Goal: Transaction & Acquisition: Purchase product/service

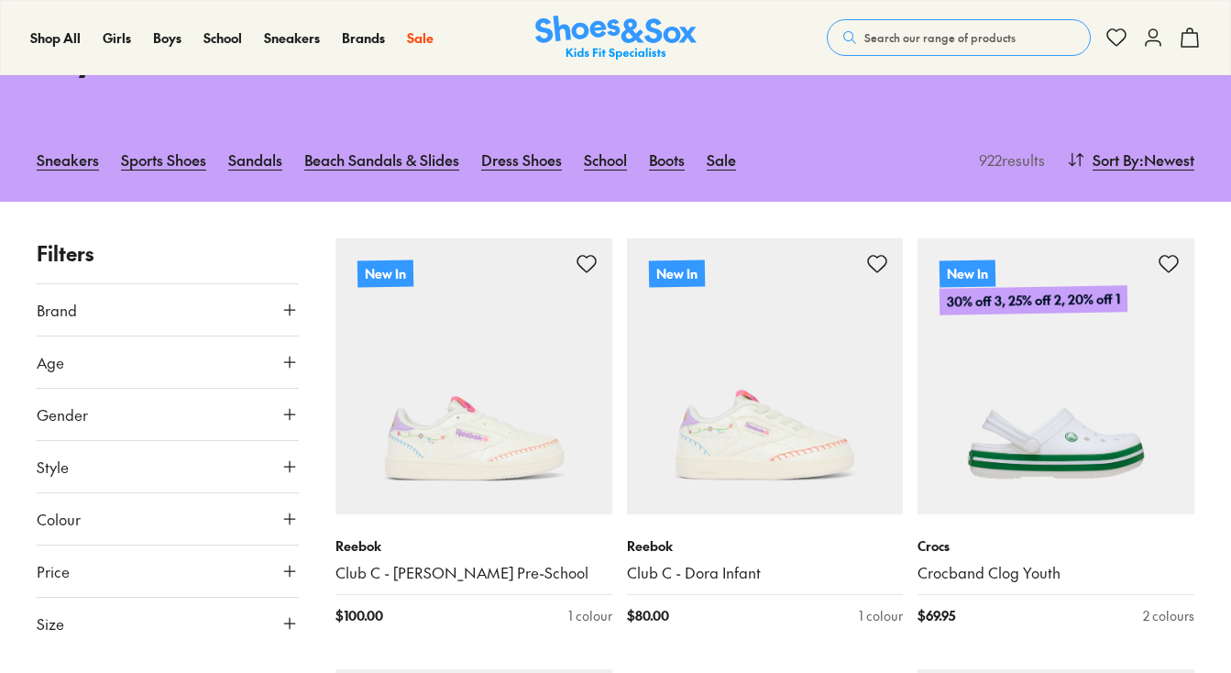
scroll to position [213, 0]
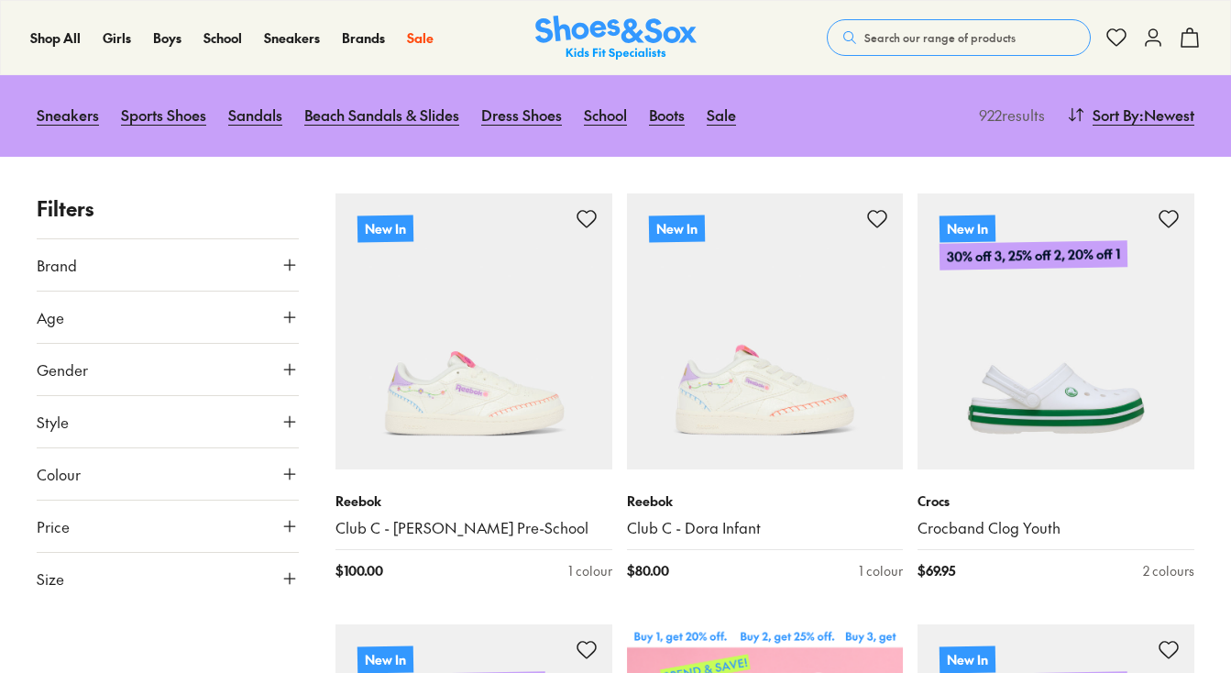
click at [151, 565] on button "Size" at bounding box center [168, 578] width 262 height 51
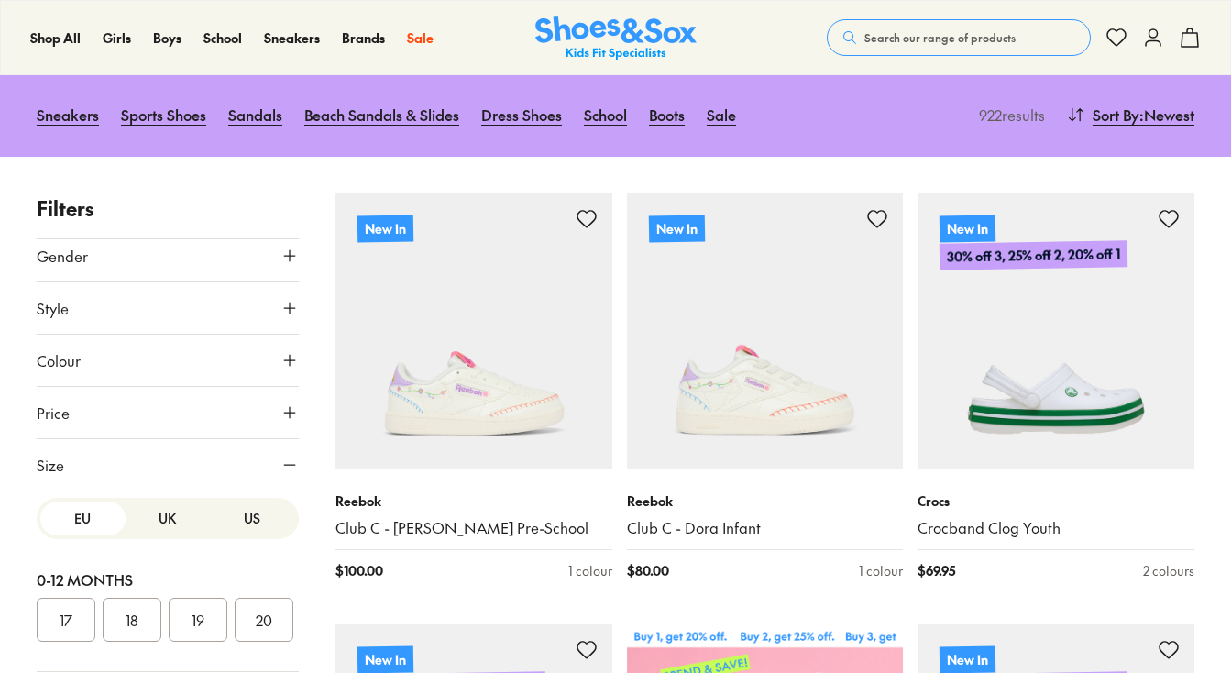
scroll to position [112, 0]
click at [235, 599] on div "17 18 19 20" at bounding box center [168, 621] width 262 height 44
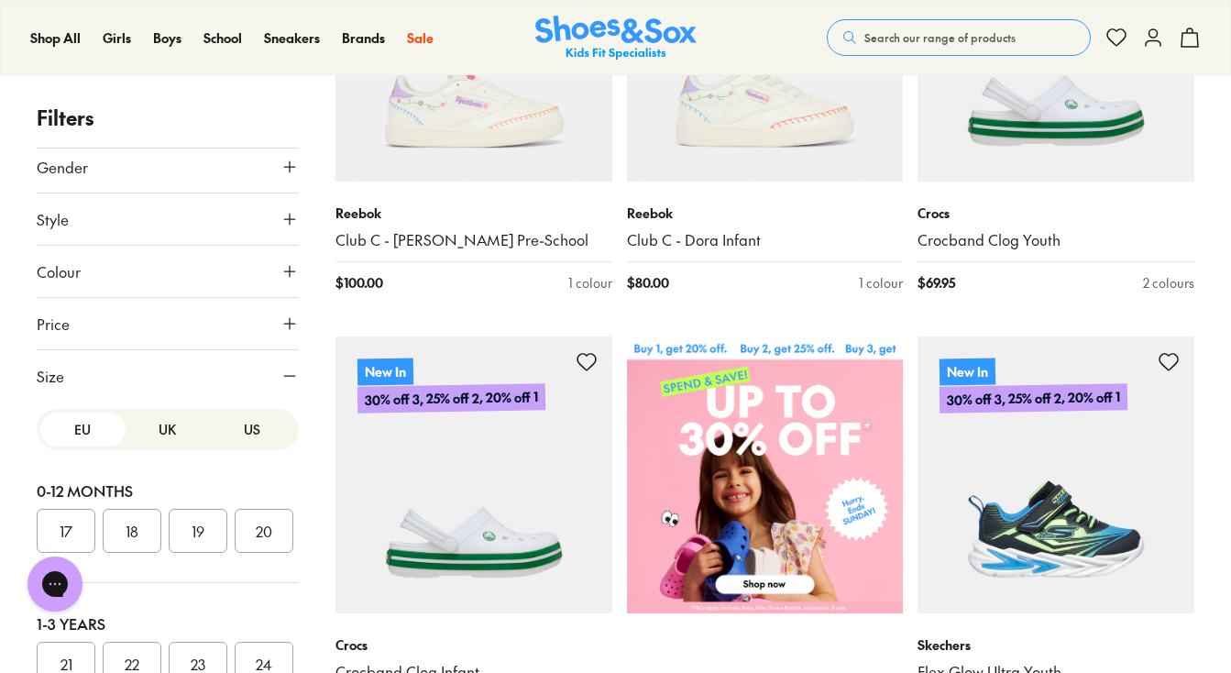
scroll to position [0, 0]
click at [232, 427] on button "US" at bounding box center [252, 429] width 85 height 34
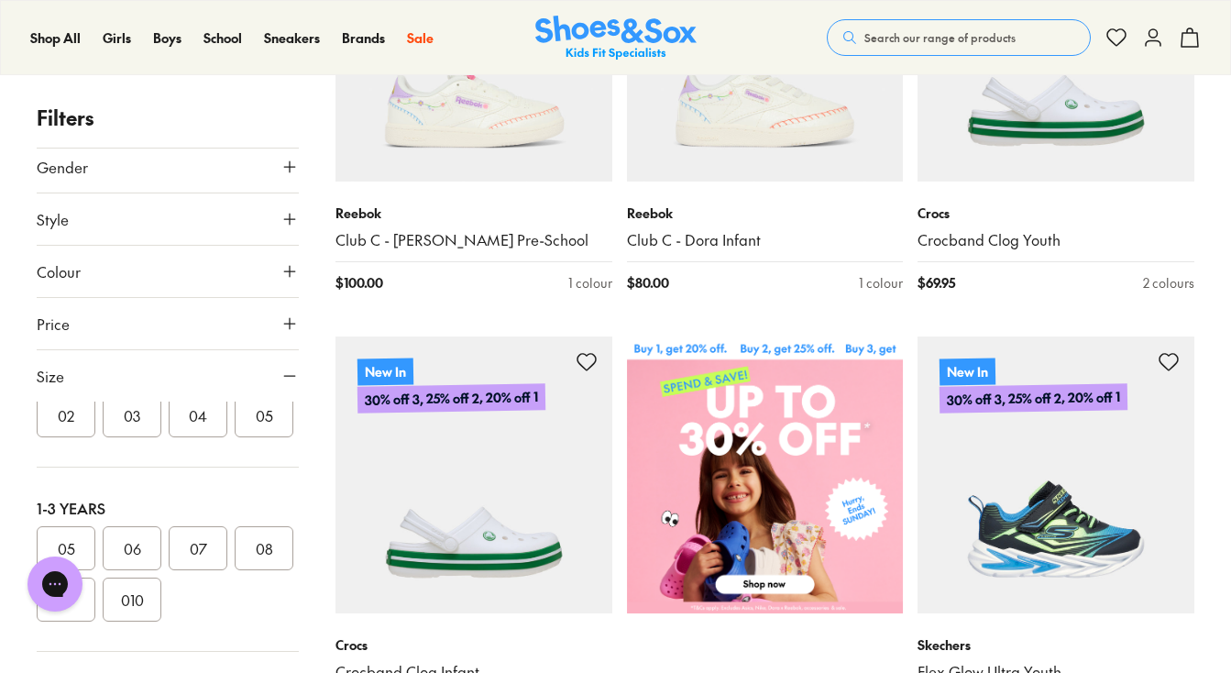
click at [213, 420] on button "04" at bounding box center [198, 415] width 59 height 44
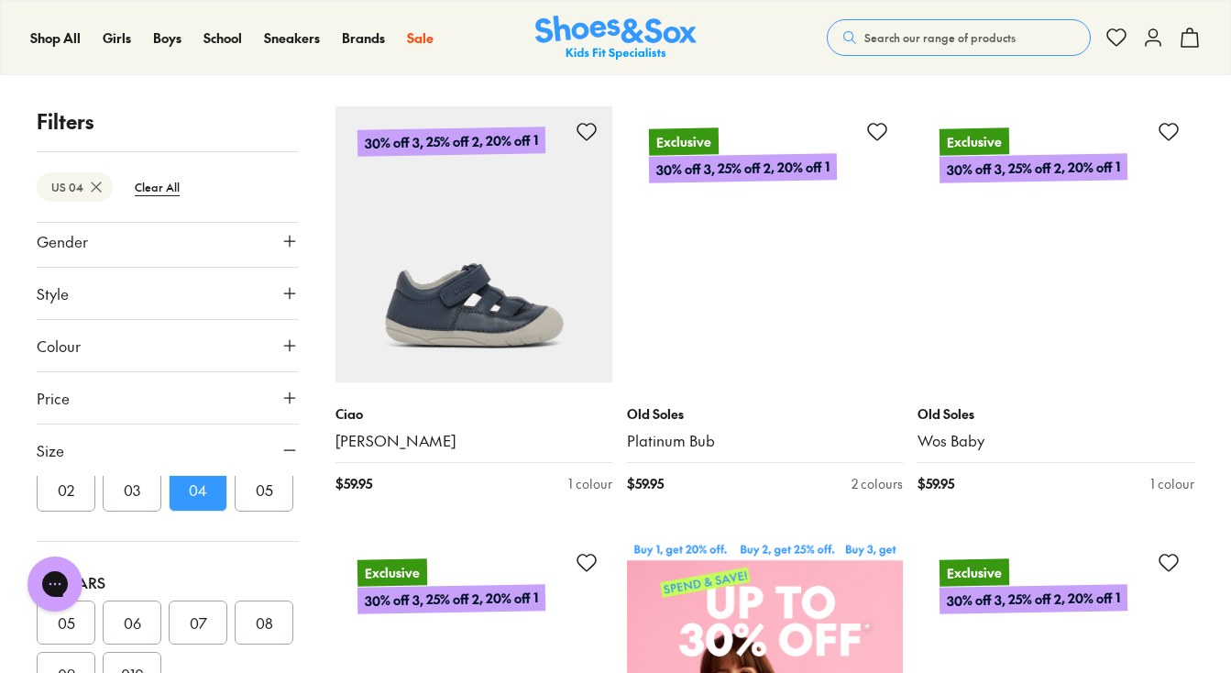
scroll to position [623, 0]
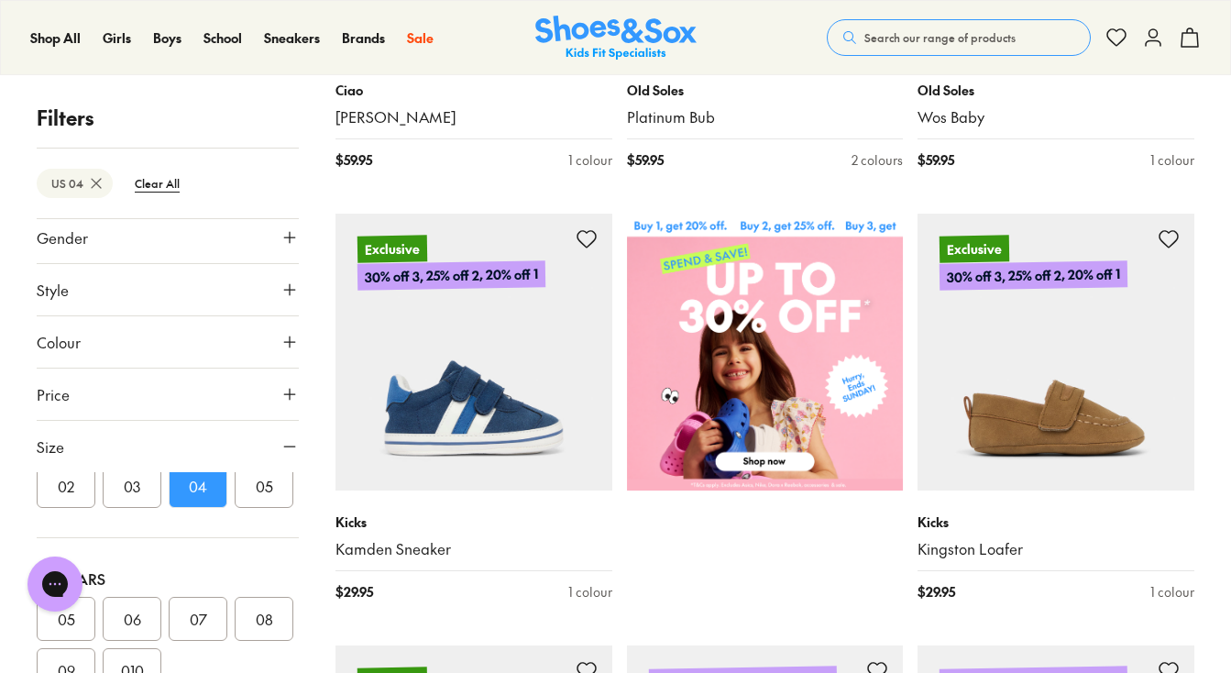
click at [193, 489] on button "04" at bounding box center [198, 486] width 59 height 44
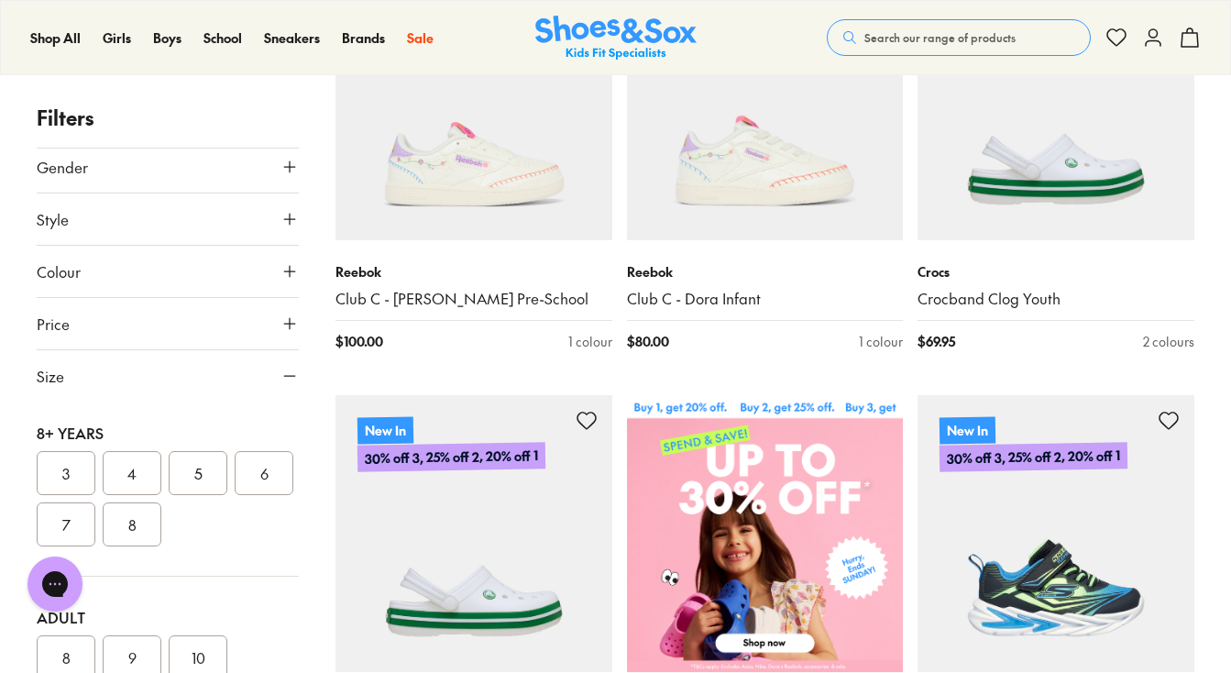
scroll to position [610, 0]
click at [127, 474] on button "4" at bounding box center [132, 473] width 59 height 44
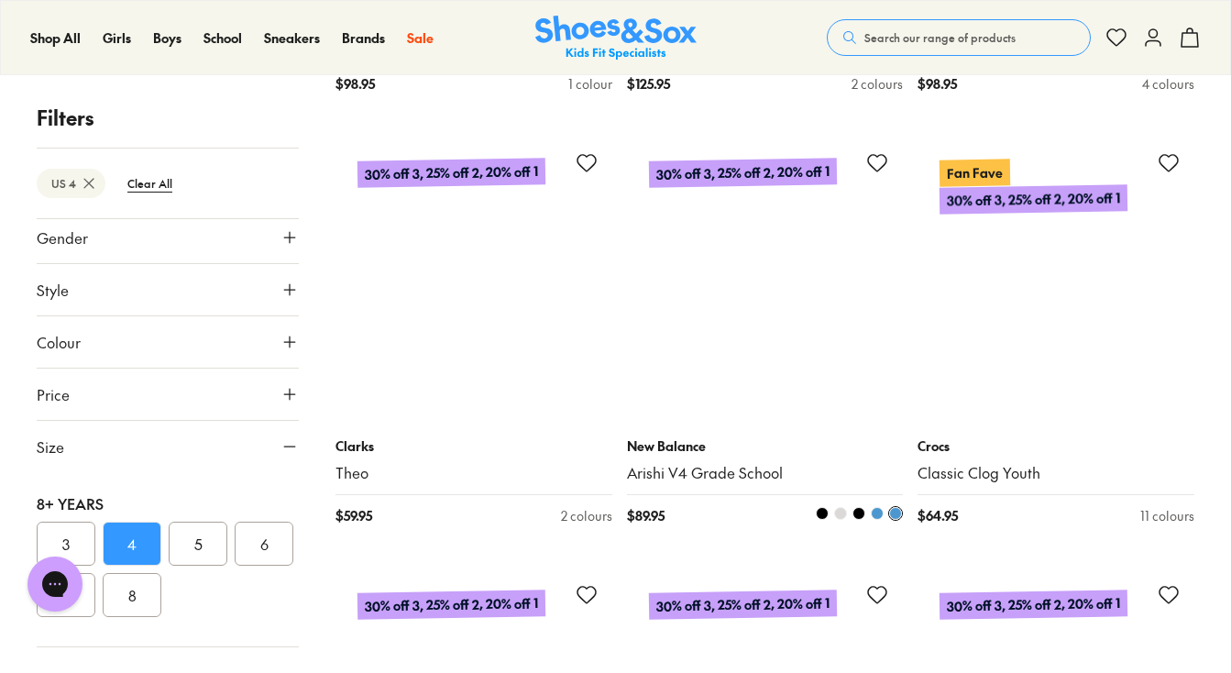
scroll to position [2833, 0]
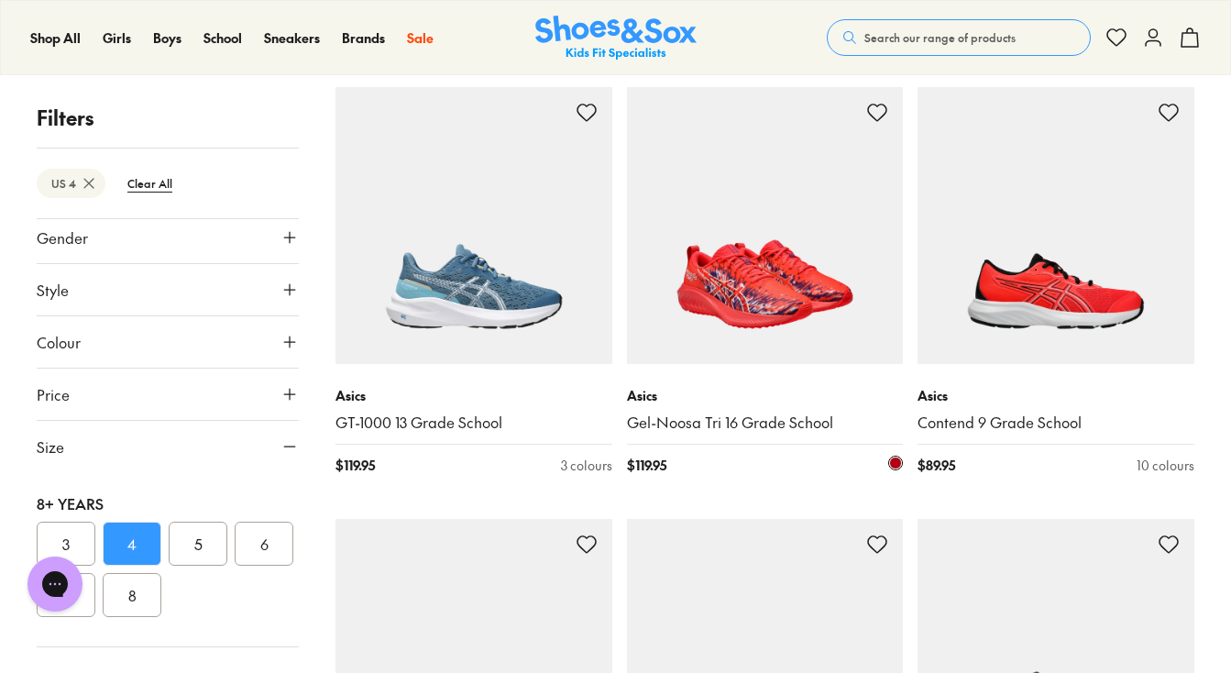
scroll to position [8911, 0]
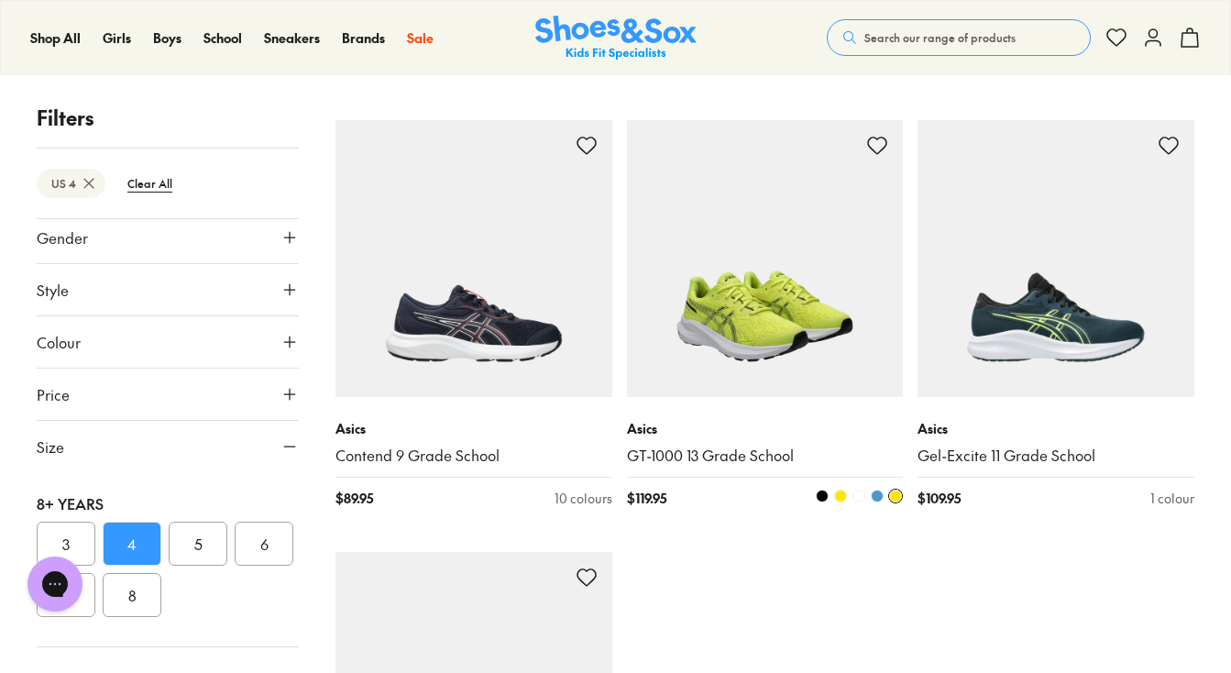
scroll to position [9265, 0]
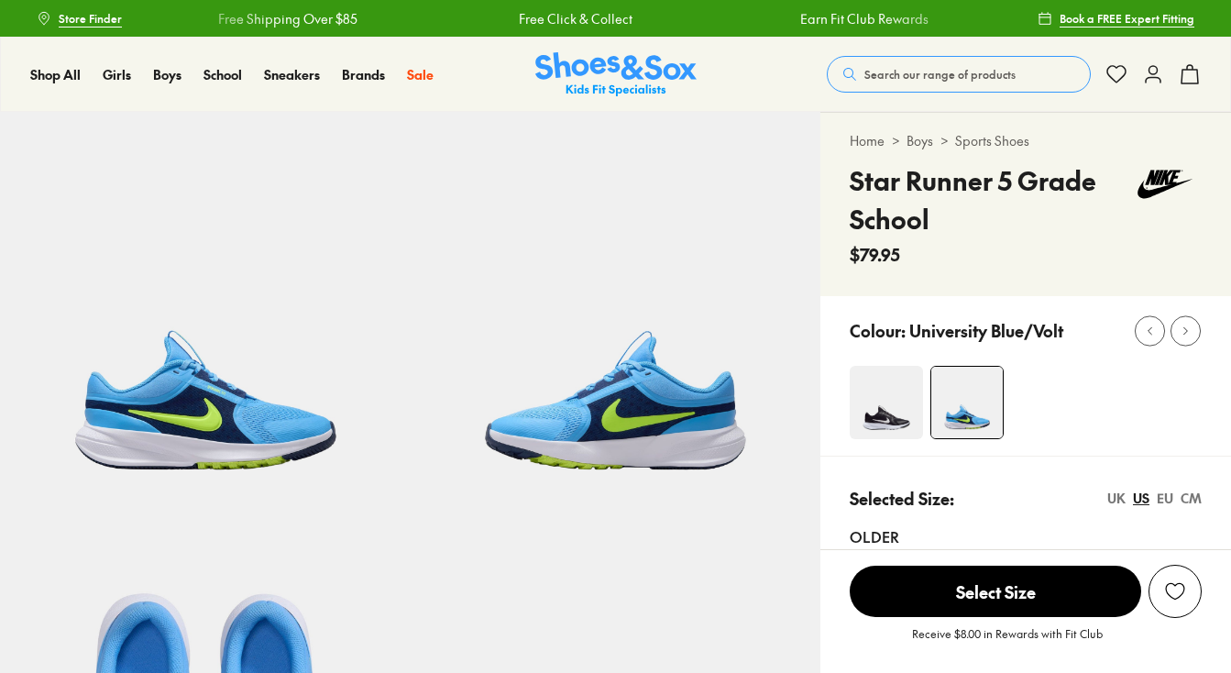
select select "*"
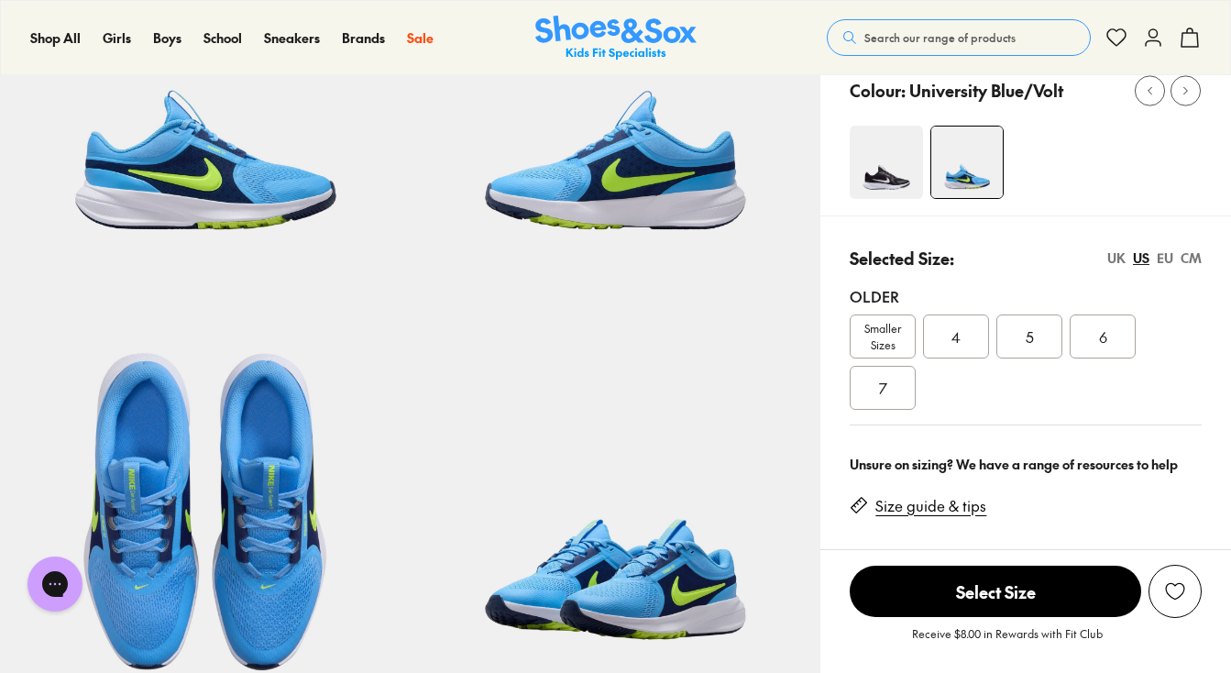
scroll to position [241, 0]
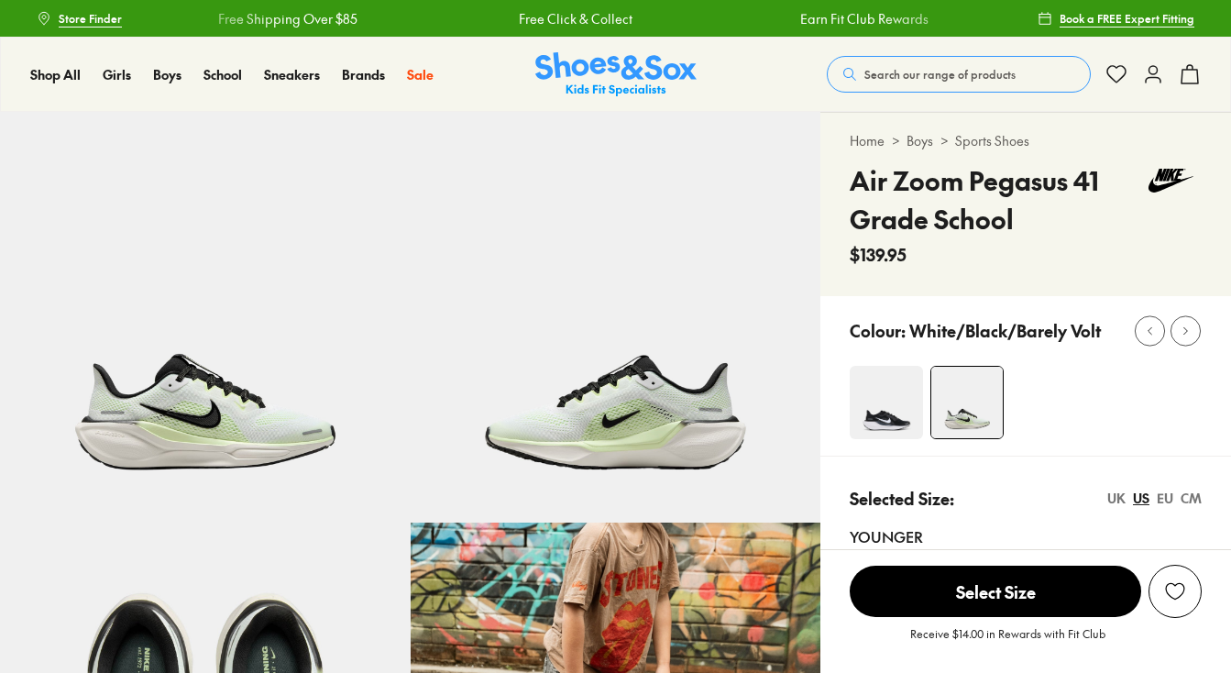
select select "*"
click at [860, 397] on img at bounding box center [885, 402] width 73 height 73
